Goal: Transaction & Acquisition: Purchase product/service

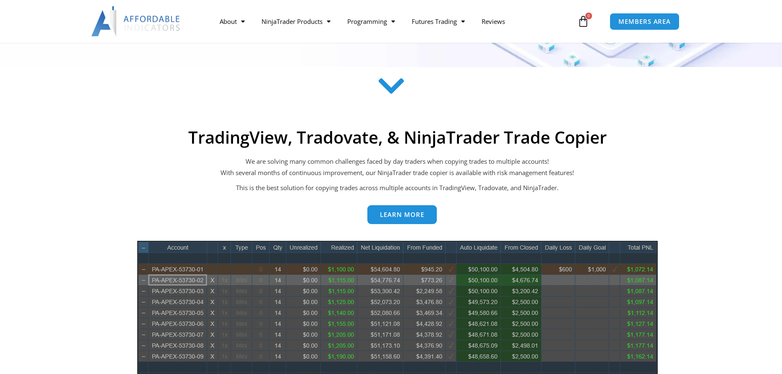
scroll to position [299, 0]
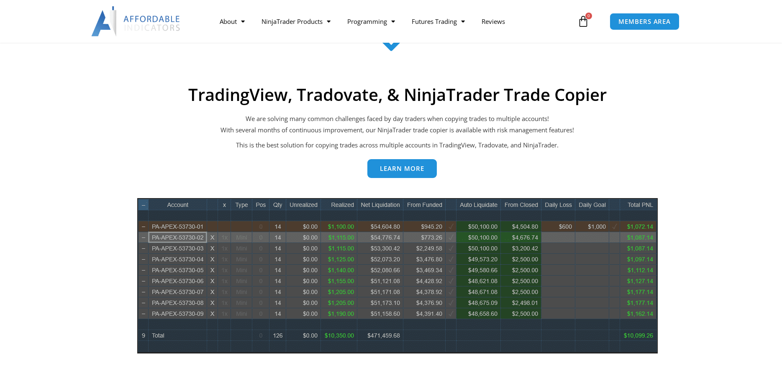
click at [407, 174] on link "Learn more" at bounding box center [401, 168] width 69 height 19
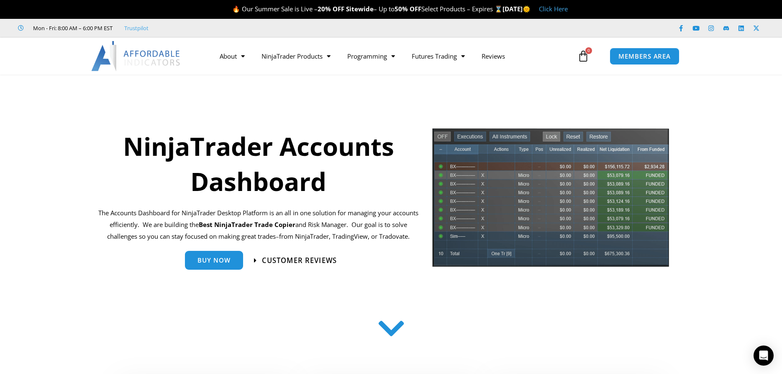
click at [279, 258] on span "Customer Reviews" at bounding box center [299, 260] width 75 height 7
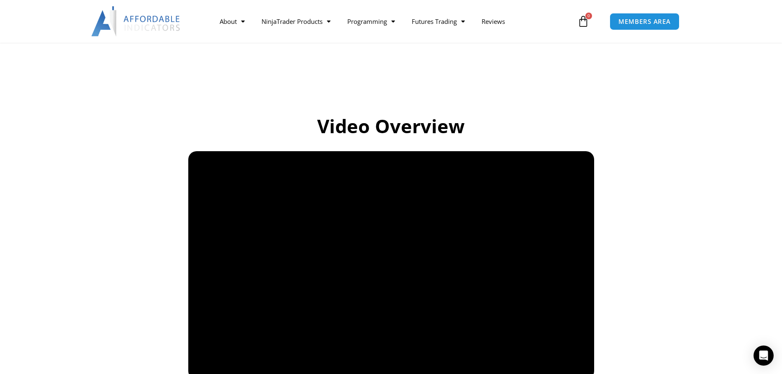
scroll to position [598, 0]
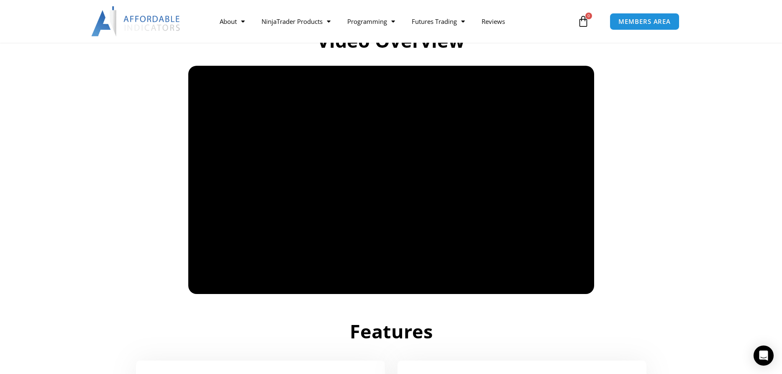
click at [660, 128] on section "Video Overview" at bounding box center [391, 154] width 782 height 288
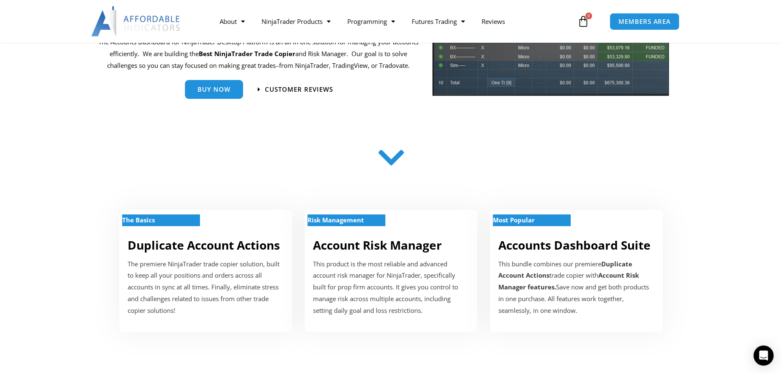
scroll to position [0, 0]
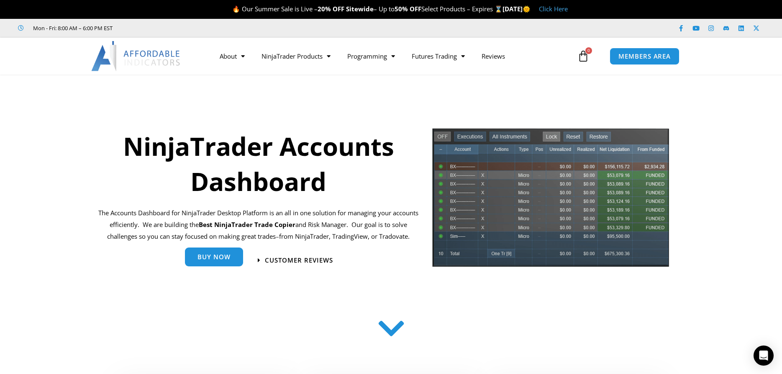
click at [210, 260] on span "Buy Now" at bounding box center [214, 257] width 33 height 6
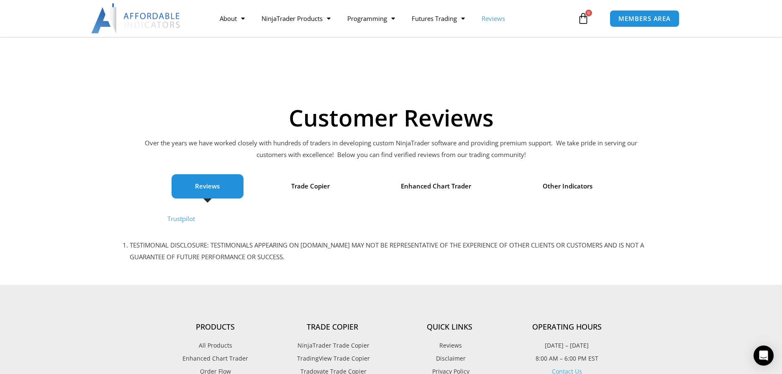
scroll to position [43, 0]
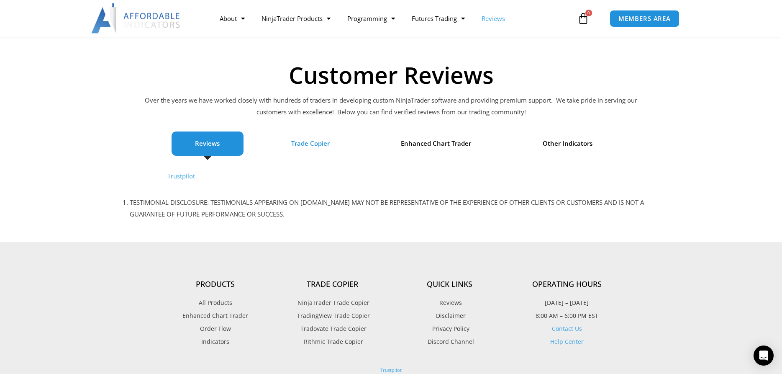
click at [320, 143] on span "Trade Copier" at bounding box center [310, 144] width 39 height 12
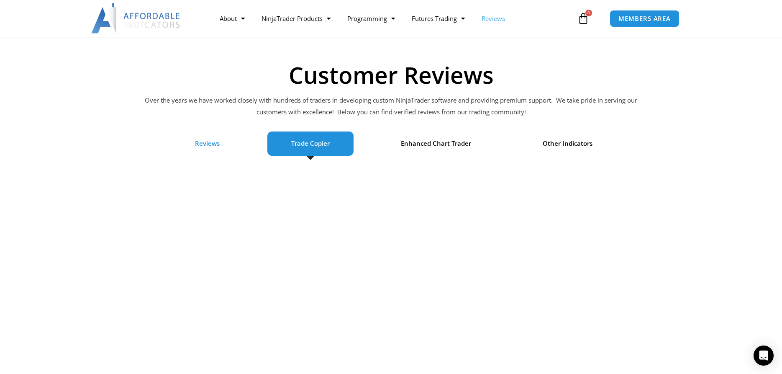
click at [208, 145] on span "Reviews" at bounding box center [207, 144] width 25 height 12
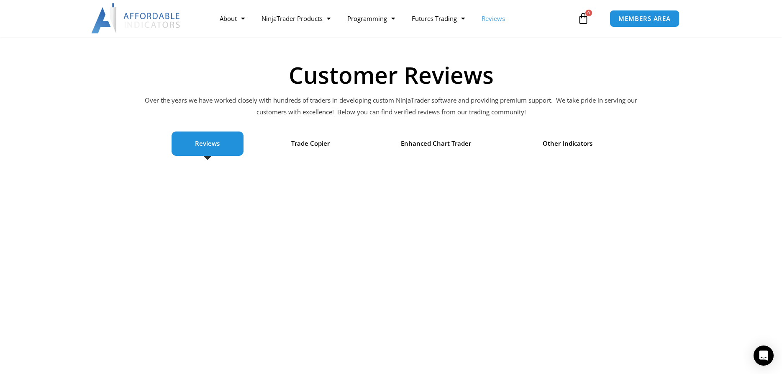
scroll to position [85, 0]
